Goal: Task Accomplishment & Management: Use online tool/utility

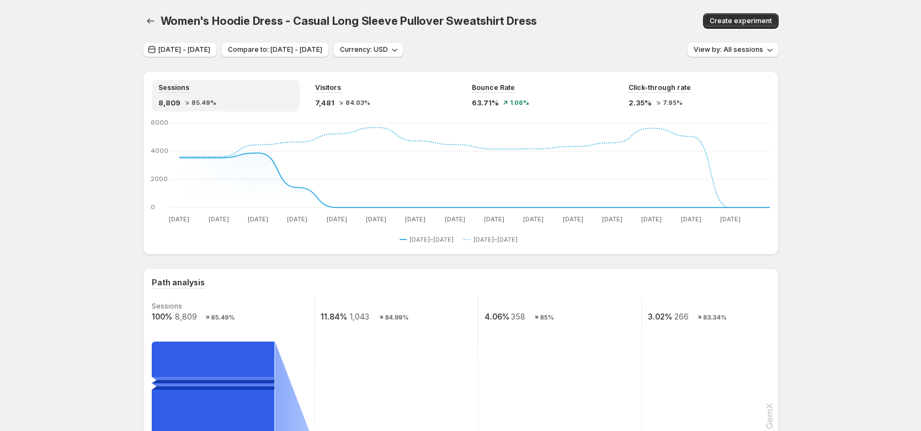
scroll to position [86, 0]
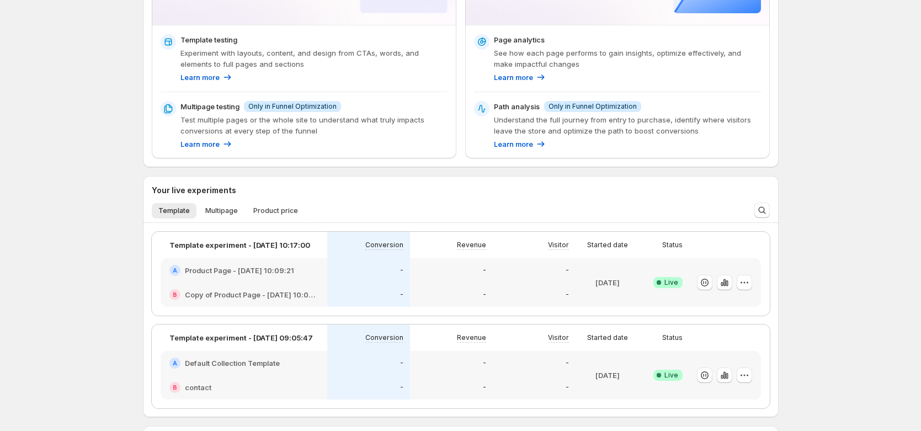
scroll to position [156, 0]
click at [230, 208] on span "Multipage" at bounding box center [221, 209] width 33 height 9
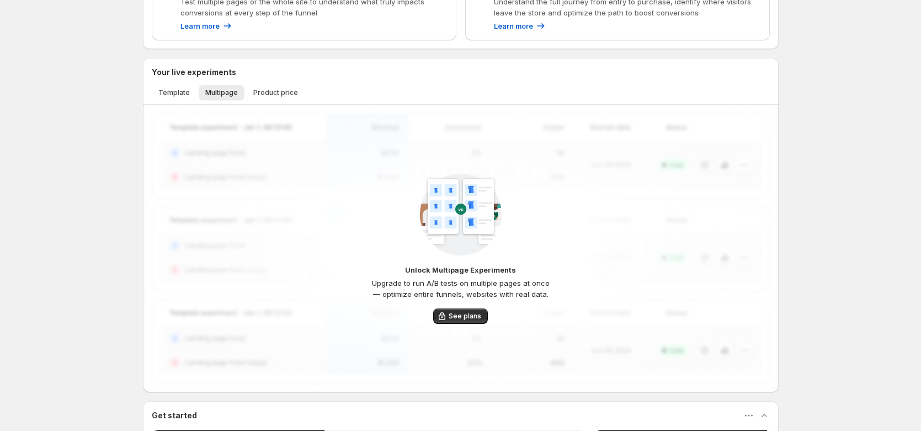
scroll to position [276, 0]
